Goal: Task Accomplishment & Management: Complete application form

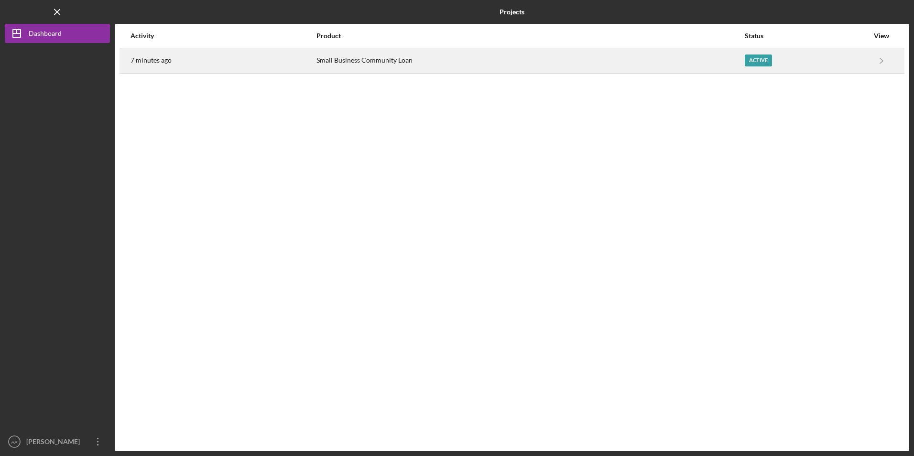
click at [385, 71] on div "Small Business Community Loan" at bounding box center [531, 61] width 428 height 24
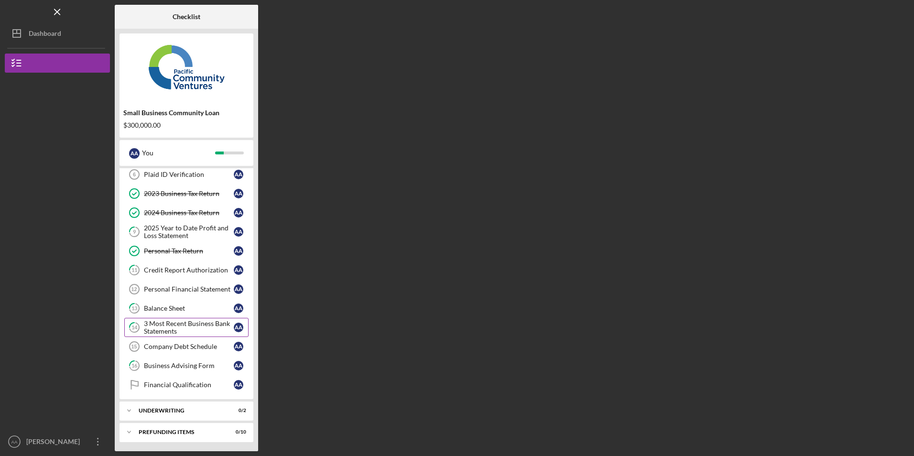
scroll to position [64, 0]
click at [187, 348] on div "Company Debt Schedule" at bounding box center [189, 346] width 90 height 8
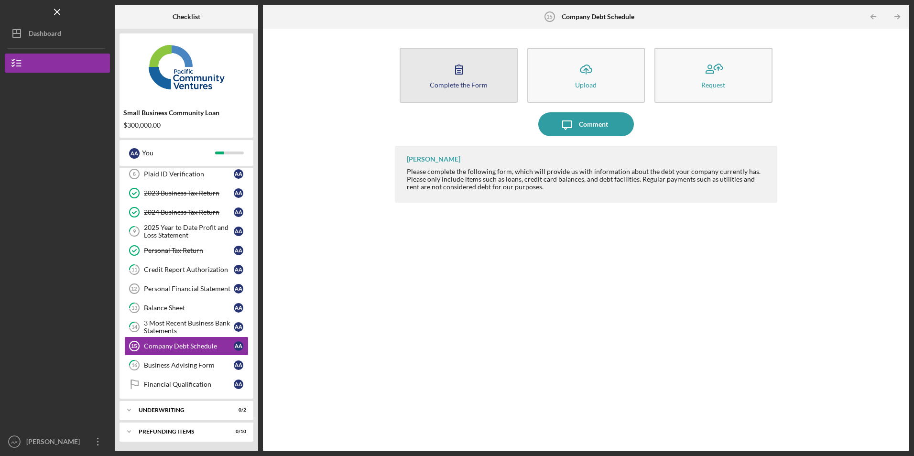
click at [451, 78] on icon "button" at bounding box center [459, 69] width 24 height 24
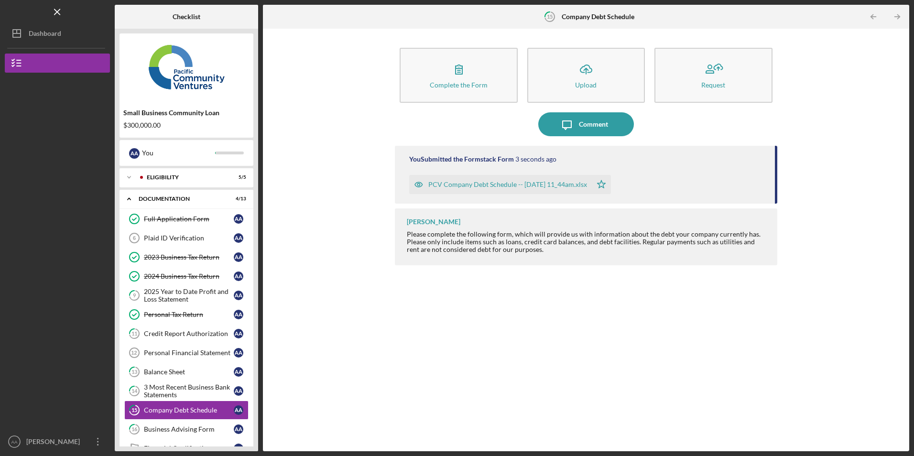
scroll to position [48, 0]
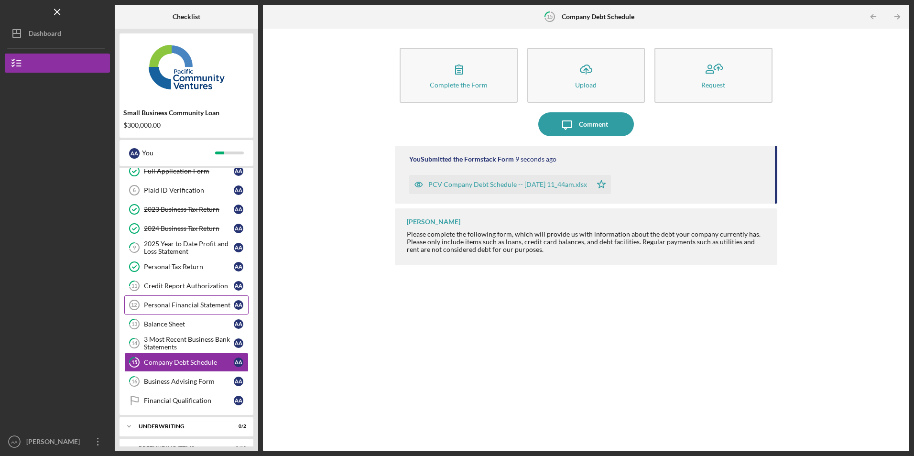
click at [173, 303] on div "Personal Financial Statement" at bounding box center [189, 305] width 90 height 8
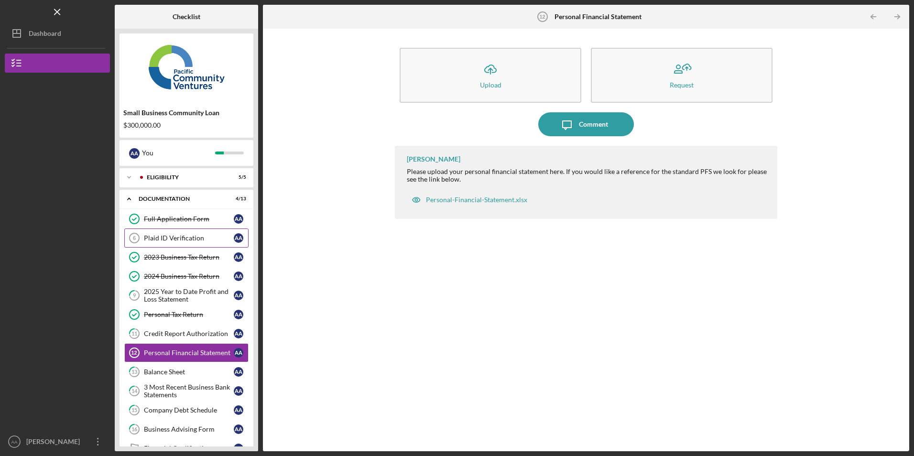
click at [167, 240] on div "Plaid ID Verification" at bounding box center [189, 238] width 90 height 8
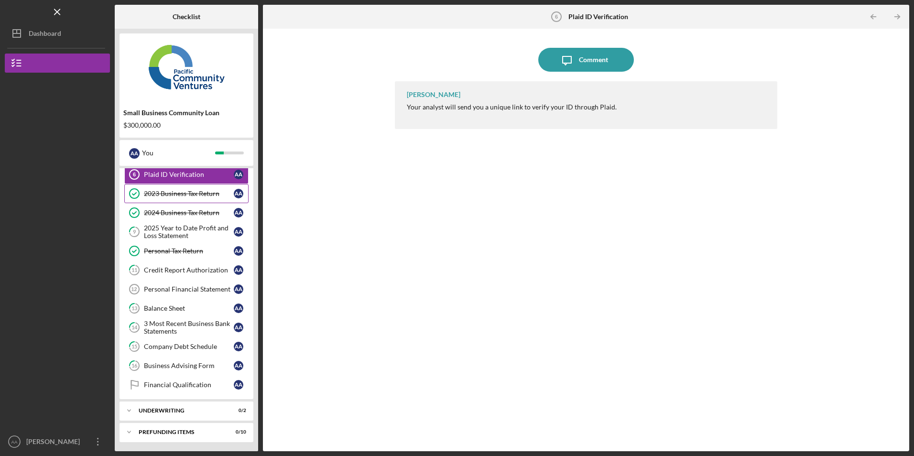
scroll to position [64, 0]
